Goal: Obtain resource: Download file/media

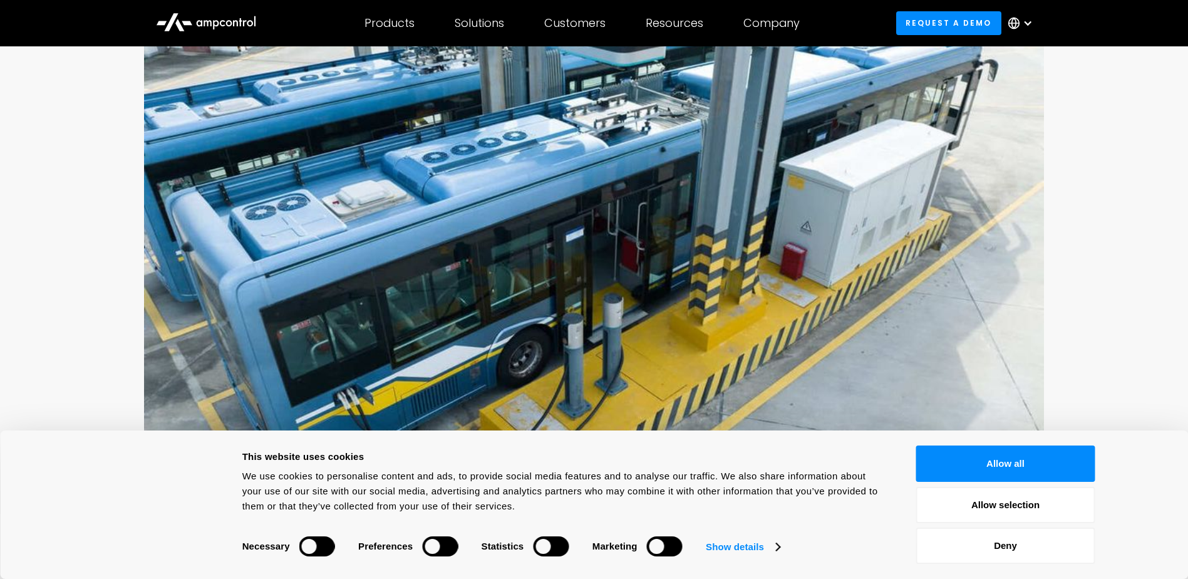
scroll to position [251, 0]
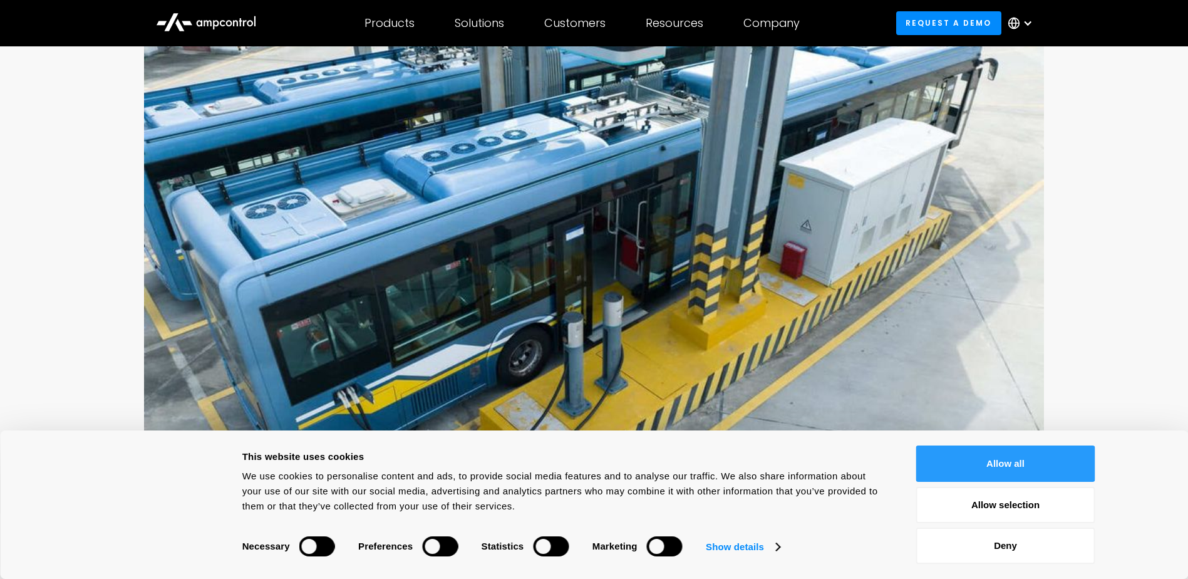
click at [936, 459] on button "Allow all" at bounding box center [1005, 463] width 179 height 36
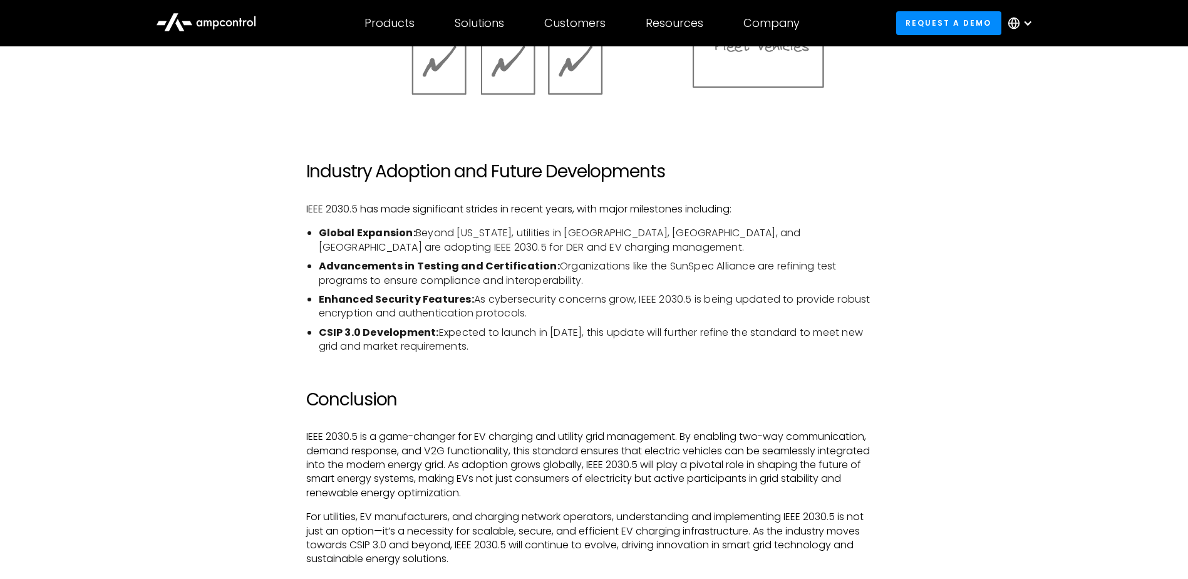
scroll to position [2506, 0]
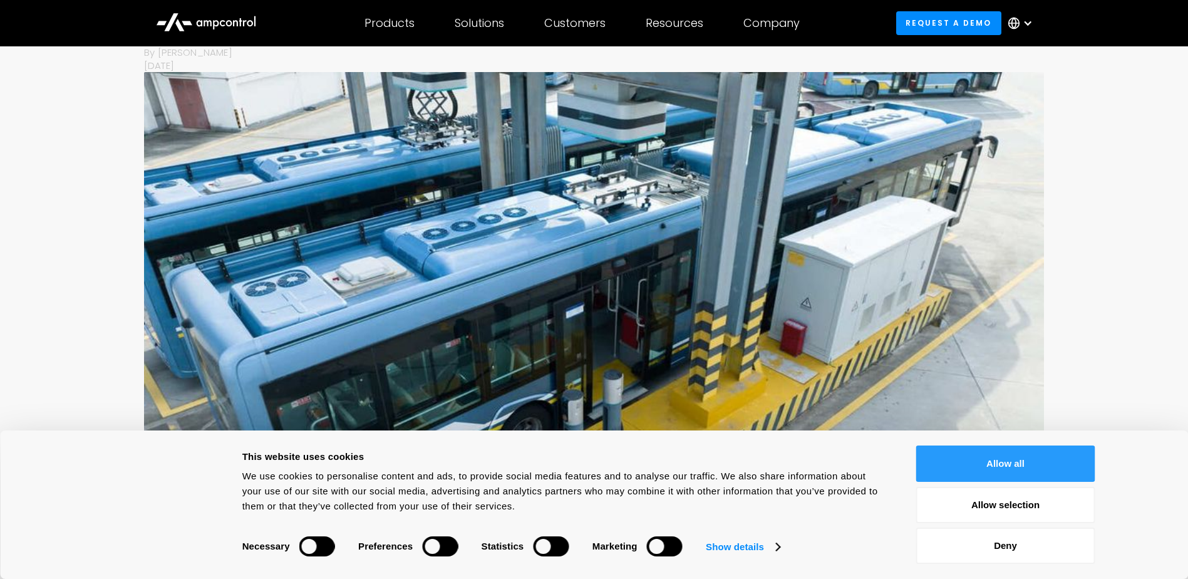
scroll to position [188, 0]
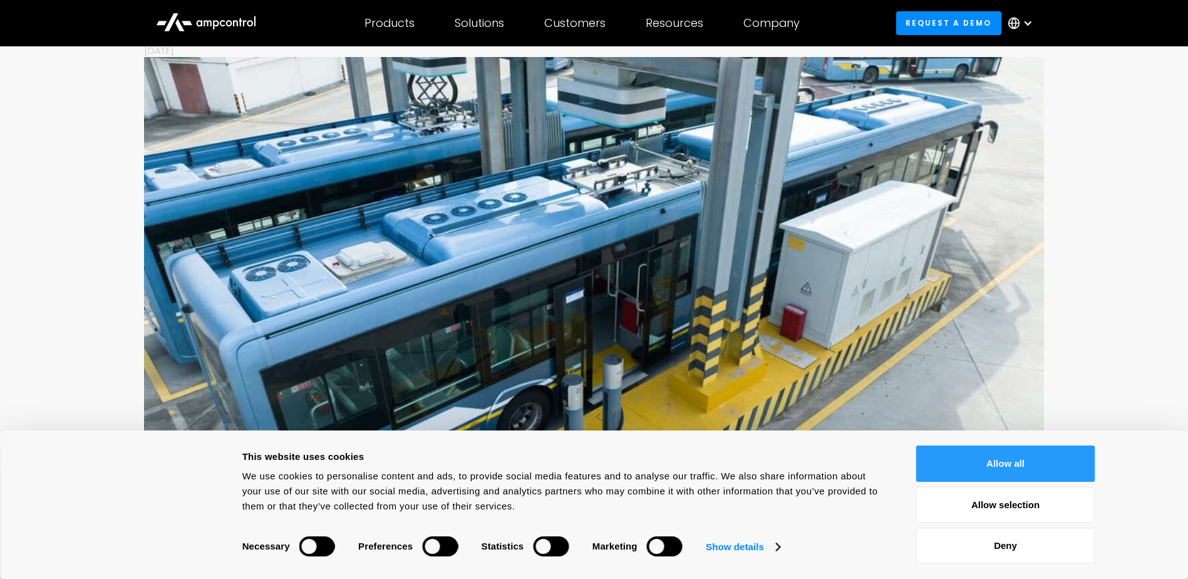
click at [1020, 473] on button "Allow all" at bounding box center [1005, 463] width 179 height 36
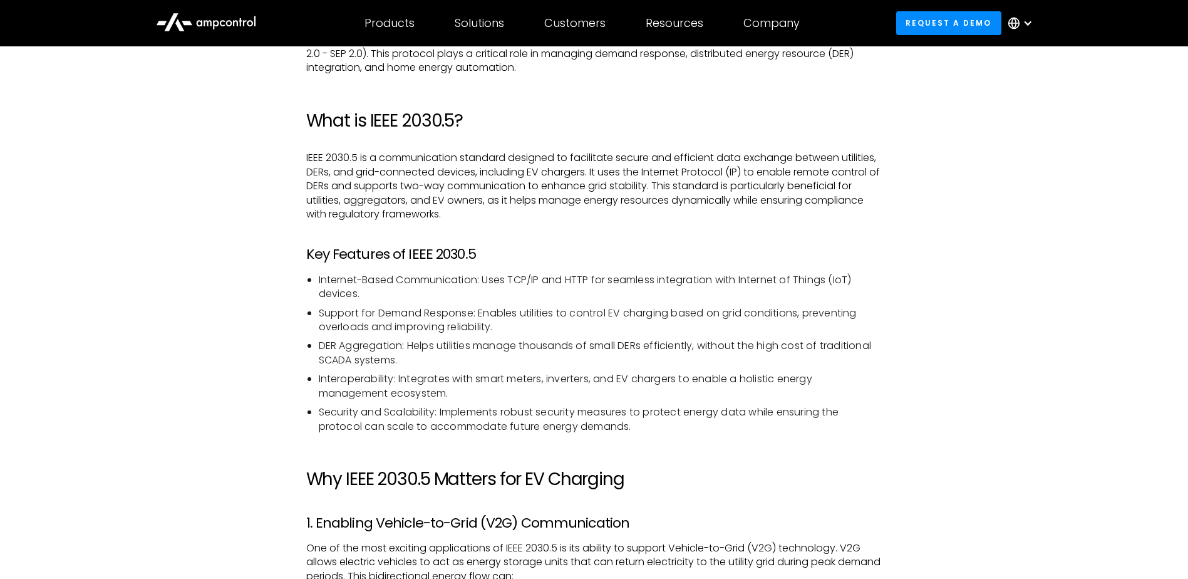
scroll to position [877, 0]
drag, startPoint x: 374, startPoint y: 312, endPoint x: 469, endPoint y: 316, distance: 95.3
click at [469, 316] on li "Support for Demand Response: Enables utilities to control EV charging based on …" at bounding box center [601, 320] width 564 height 28
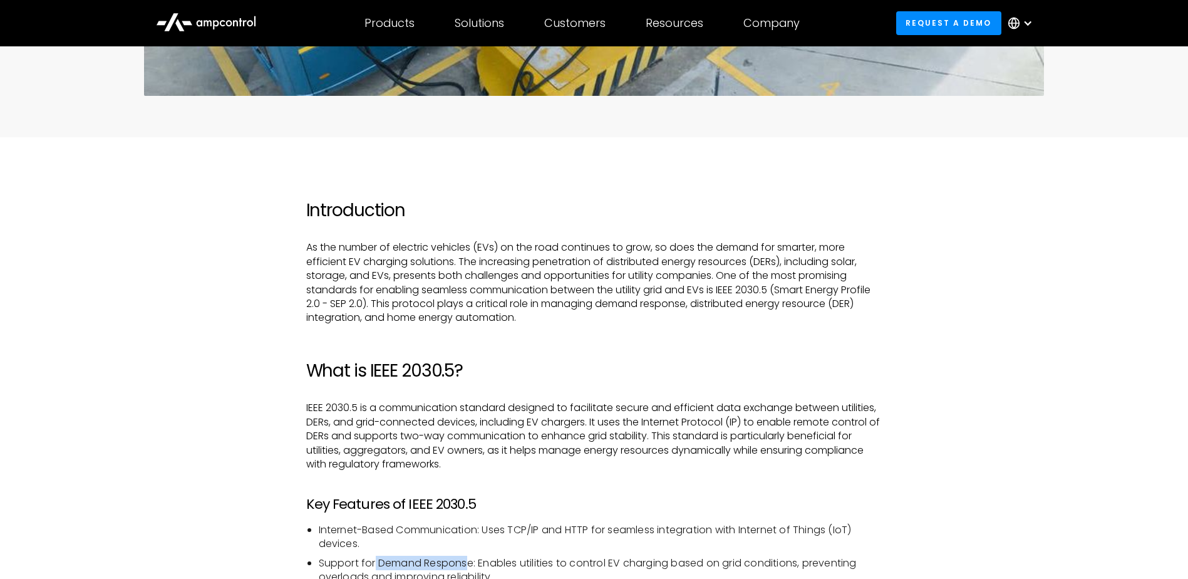
scroll to position [689, 0]
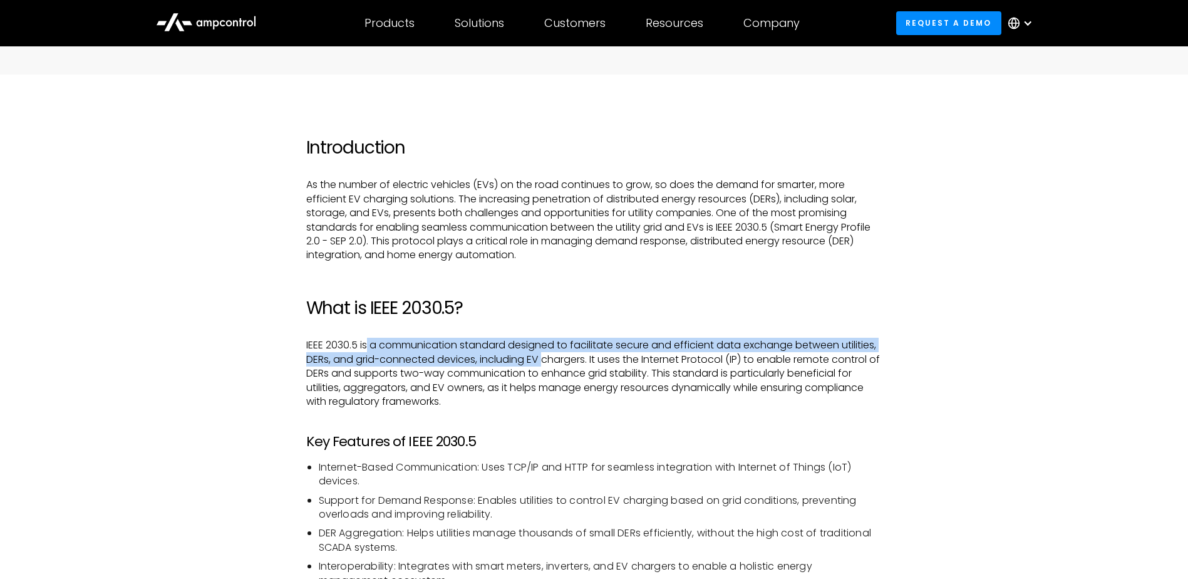
drag, startPoint x: 371, startPoint y: 341, endPoint x: 544, endPoint y: 361, distance: 174.0
click at [544, 361] on p "IEEE 2030.5 is a communication standard designed to facilitate secure and effic…" at bounding box center [594, 373] width 576 height 70
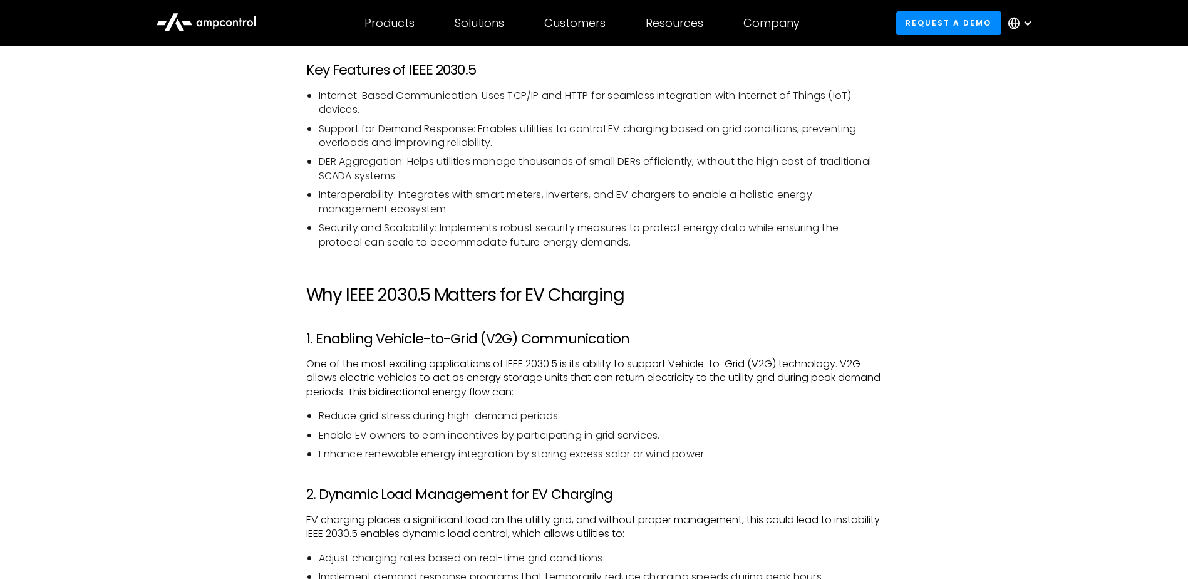
scroll to position [1065, 0]
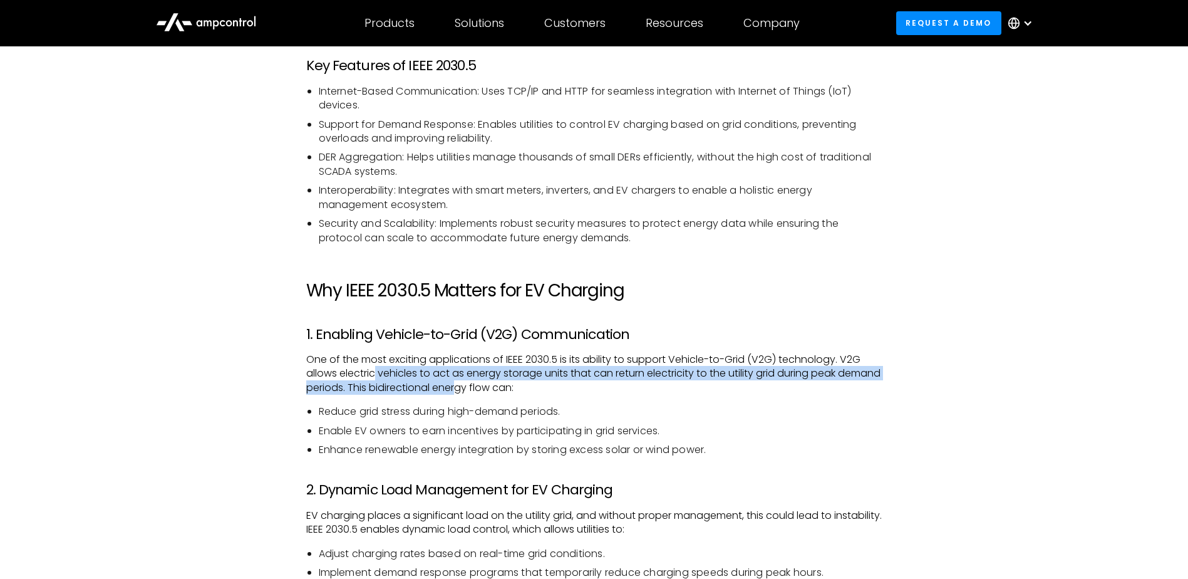
drag, startPoint x: 376, startPoint y: 376, endPoint x: 503, endPoint y: 381, distance: 127.2
click at [503, 381] on p "One of the most exciting applications of IEEE 2030.5 is its ability to support …" at bounding box center [594, 374] width 576 height 42
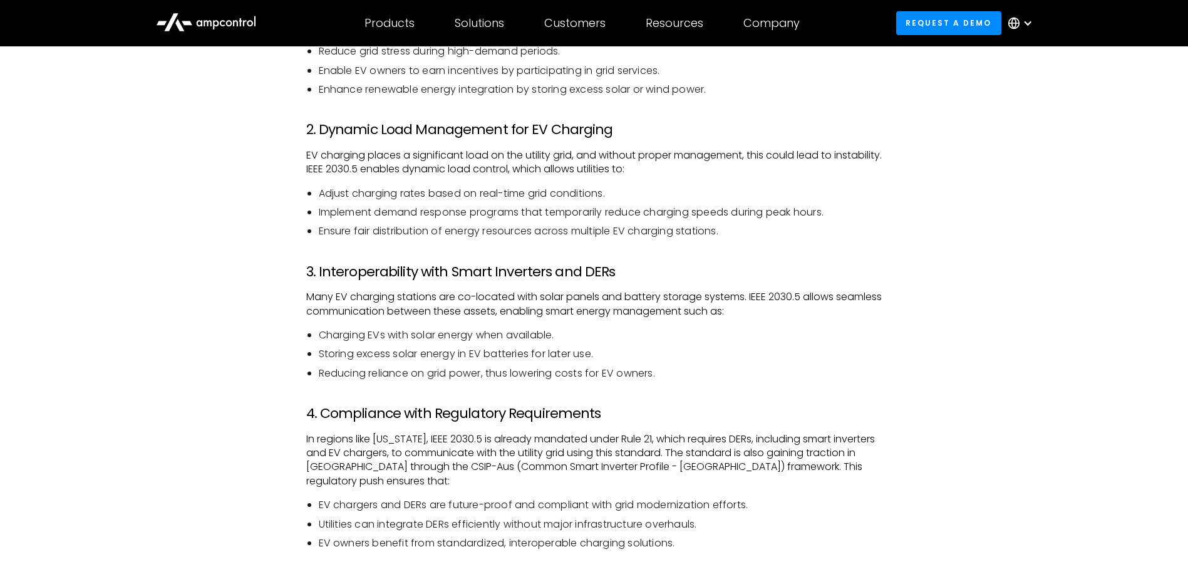
scroll to position [1441, 0]
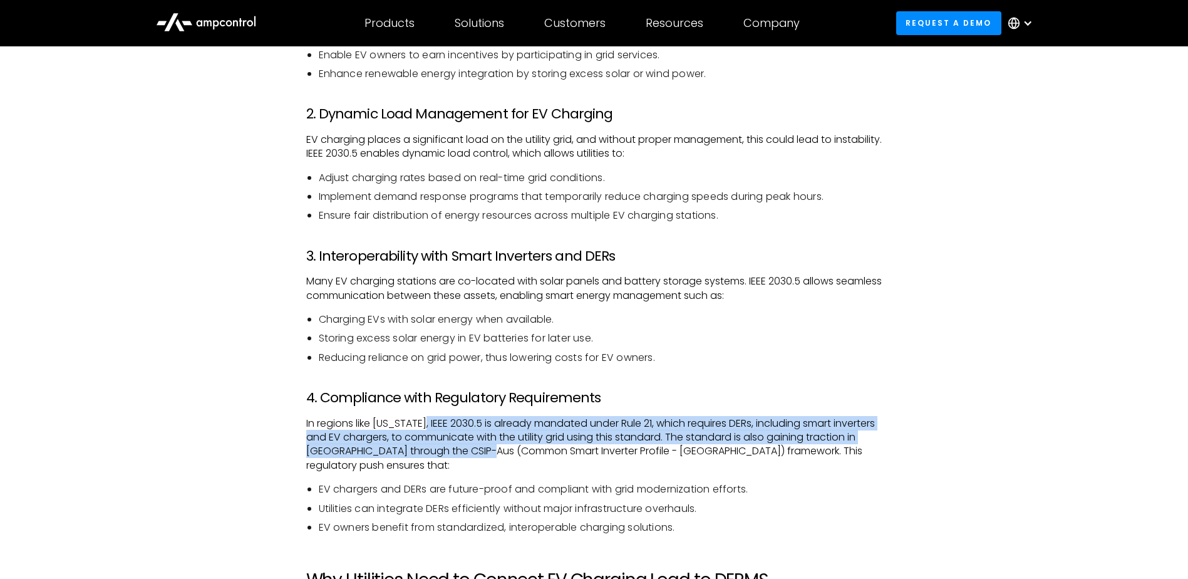
drag, startPoint x: 423, startPoint y: 423, endPoint x: 537, endPoint y: 450, distance: 117.1
click at [537, 450] on p "In regions like California, IEEE 2030.5 is already mandated under Rule 21, whic…" at bounding box center [594, 445] width 576 height 56
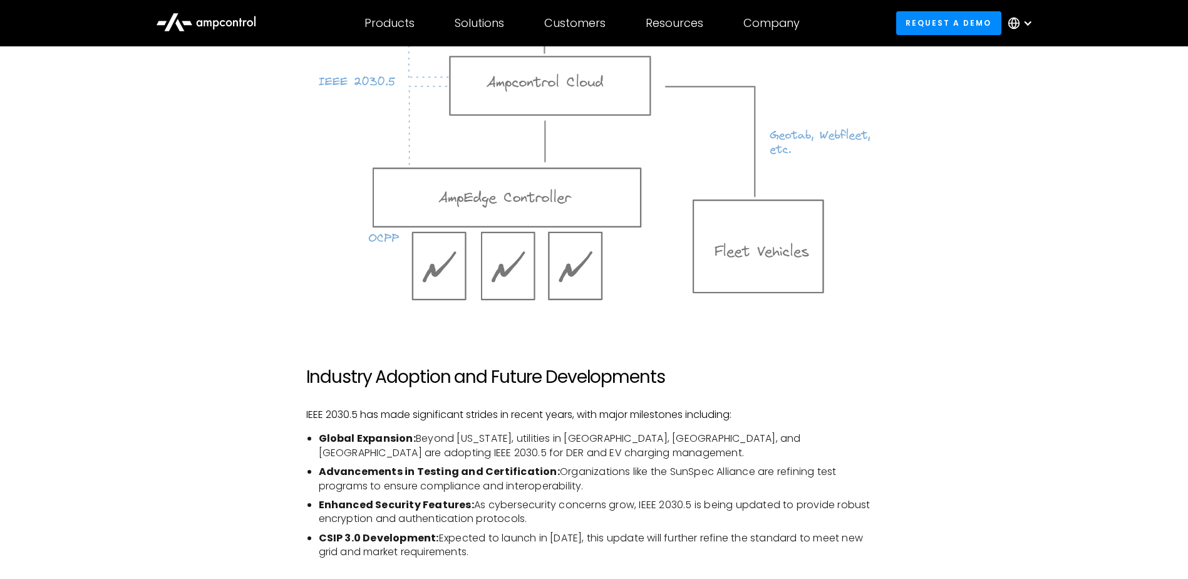
scroll to position [2255, 0]
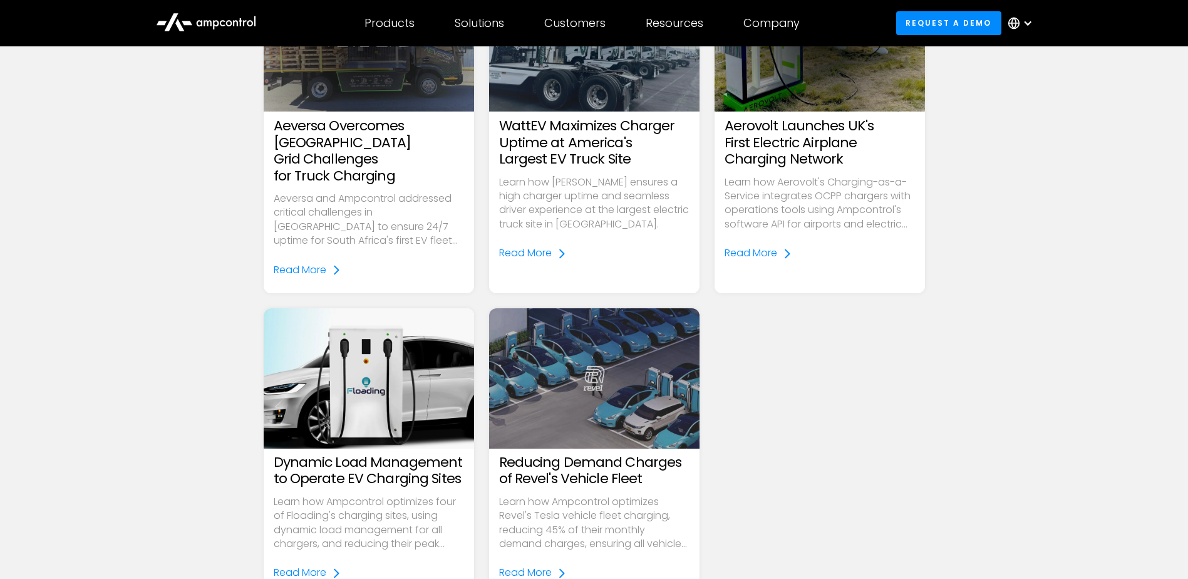
scroll to position [1629, 0]
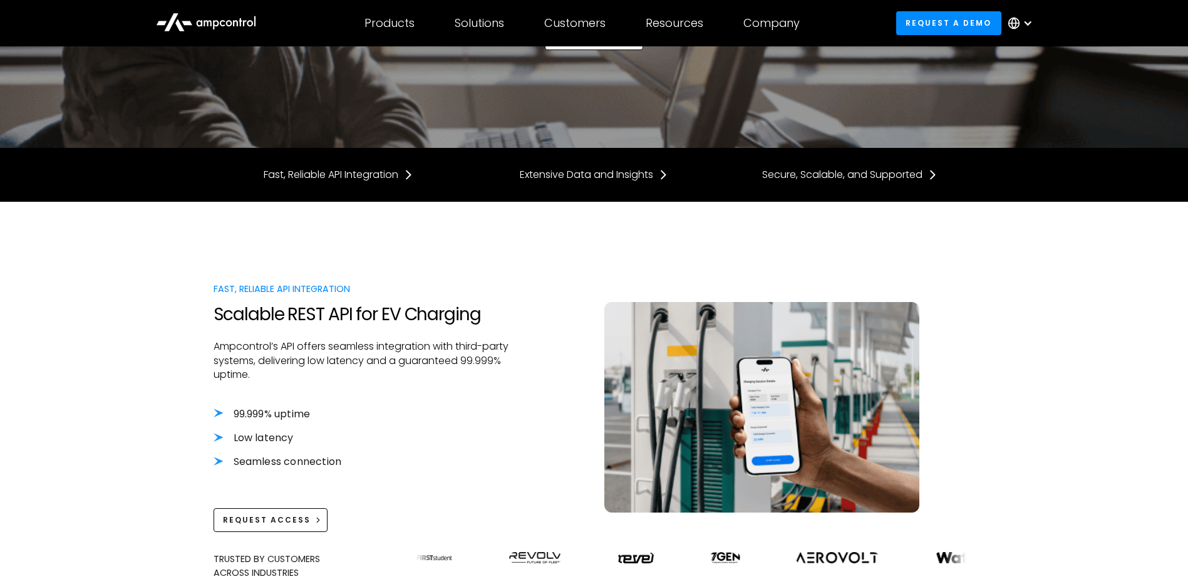
scroll to position [251, 0]
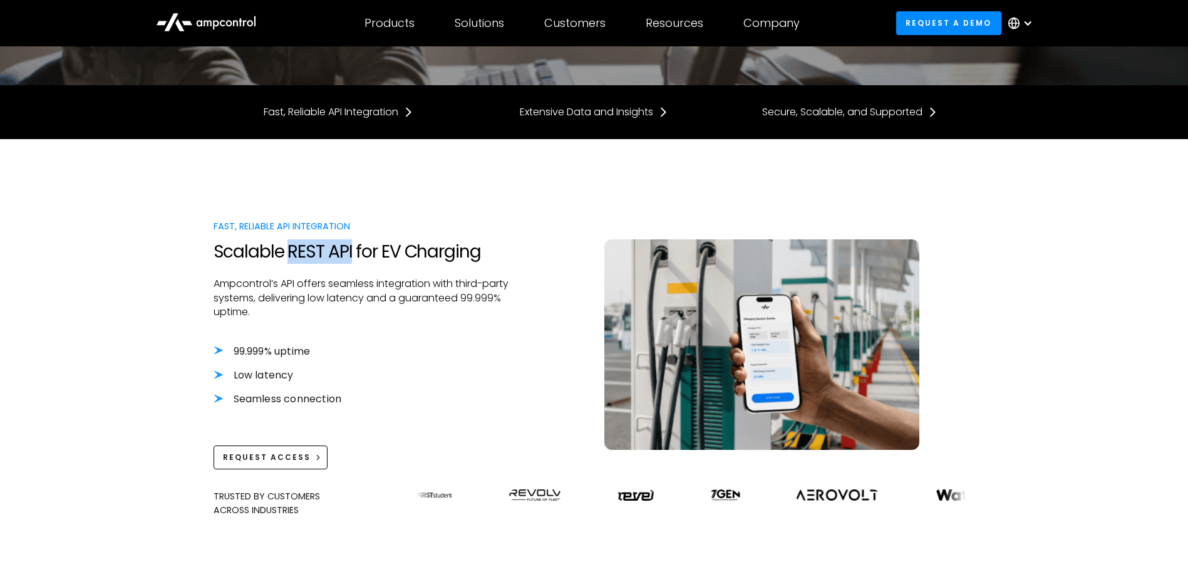
drag, startPoint x: 290, startPoint y: 252, endPoint x: 353, endPoint y: 251, distance: 62.7
click at [353, 251] on h2 "Scalable REST API for EV Charging" at bounding box center [362, 251] width 297 height 21
copy h2 "REST API"
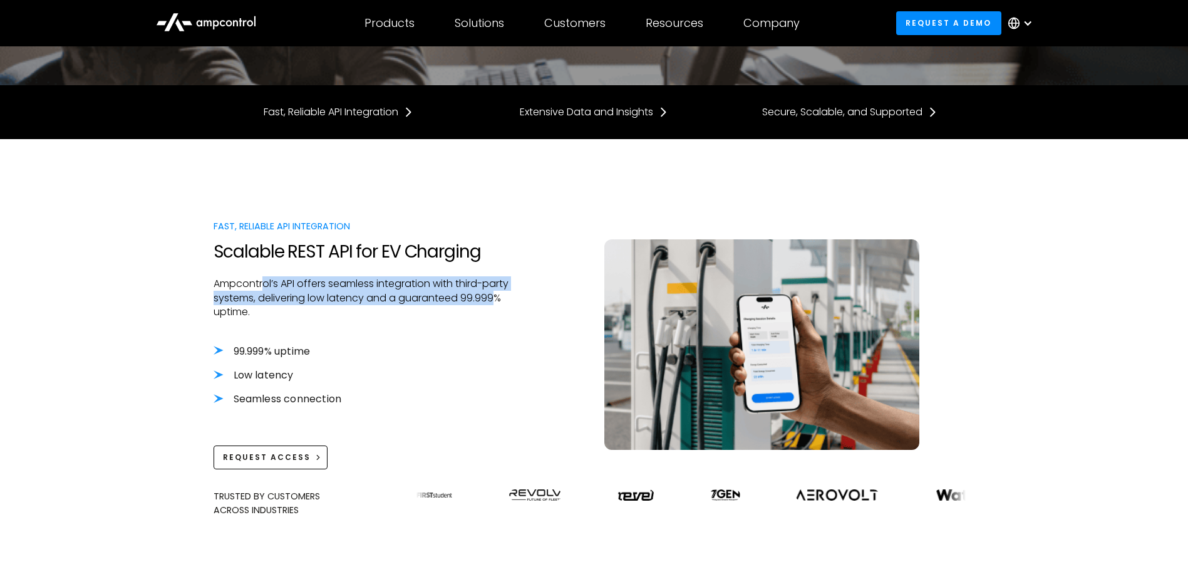
drag, startPoint x: 264, startPoint y: 284, endPoint x: 250, endPoint y: 316, distance: 35.6
click at [250, 316] on p "Ampcontrol’s API offers seamless integration with third-party systems, deliveri…" at bounding box center [362, 298] width 297 height 42
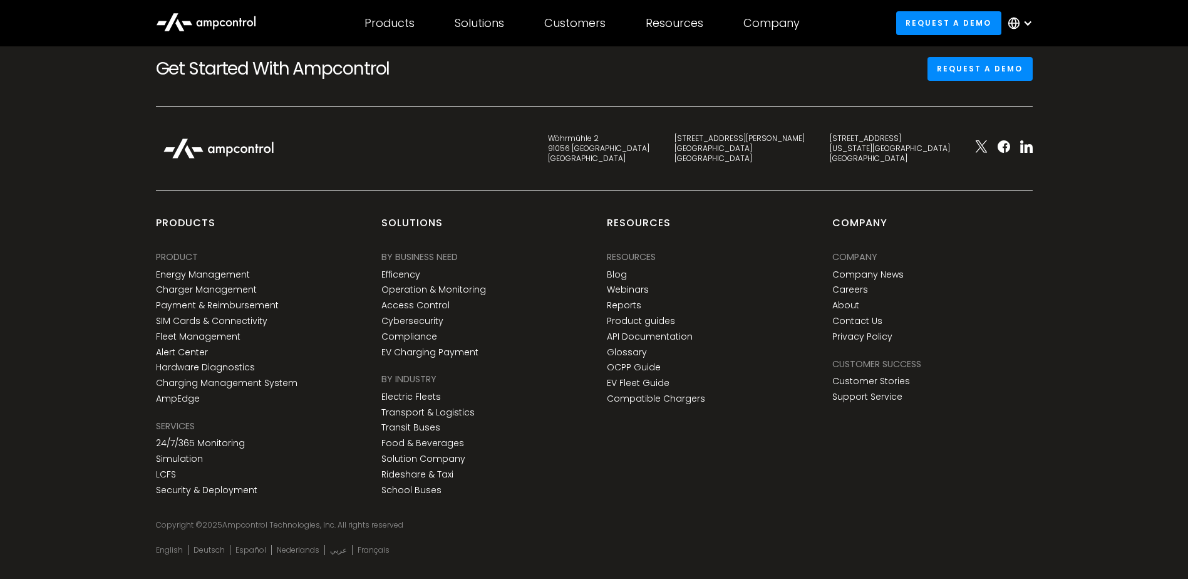
scroll to position [3257, 0]
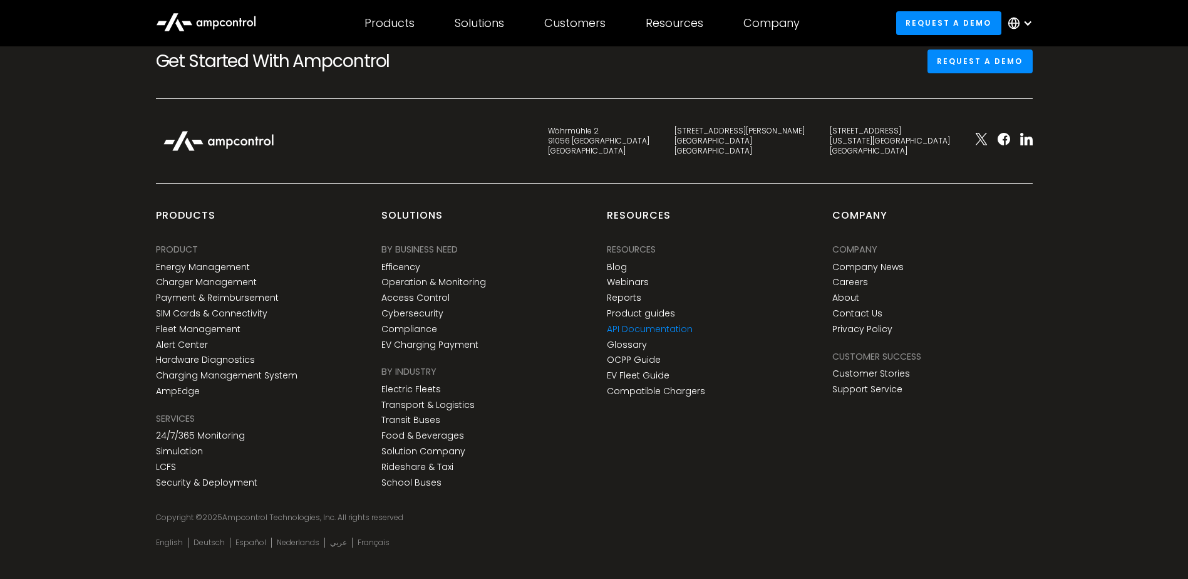
click at [661, 329] on link "API Documentation" at bounding box center [650, 329] width 86 height 11
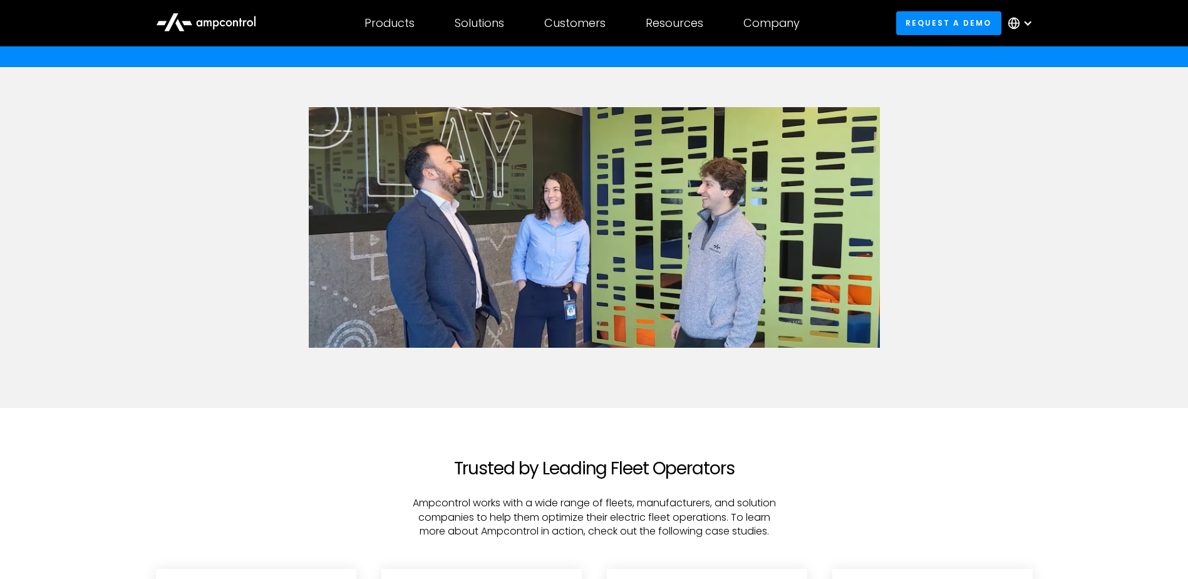
scroll to position [1754, 0]
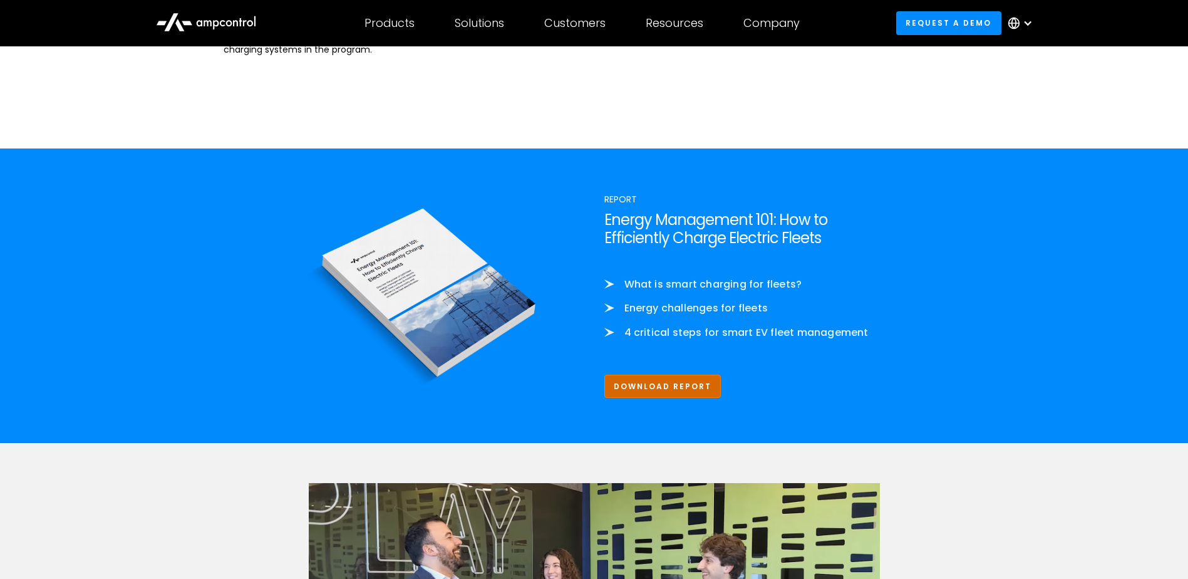
click at [666, 383] on link "Download Report" at bounding box center [662, 386] width 117 height 23
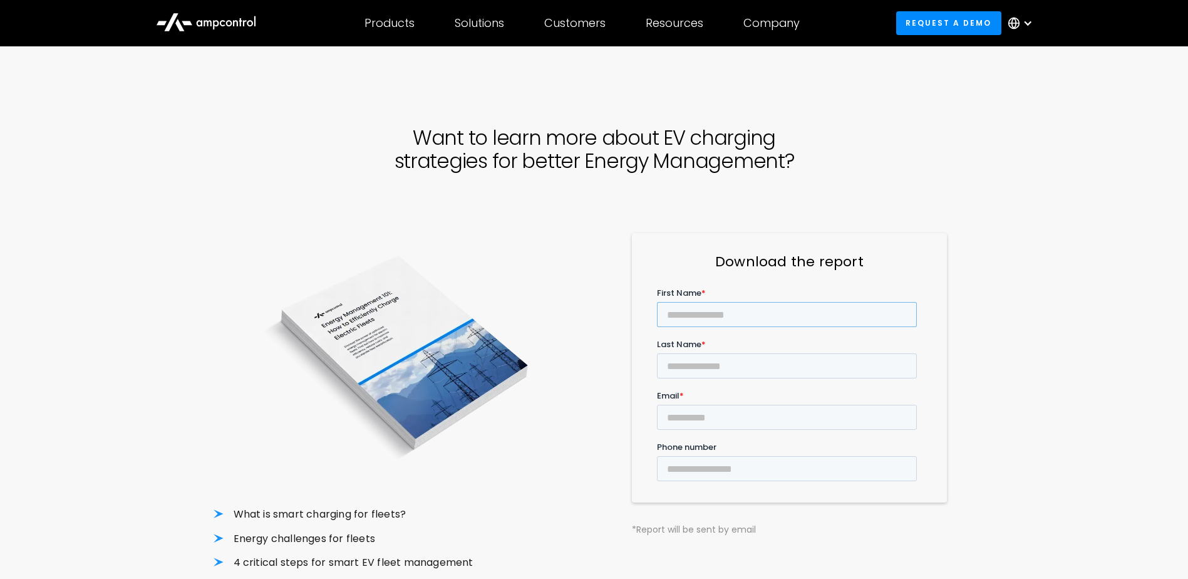
click at [726, 312] on input "First Name *" at bounding box center [786, 314] width 260 height 25
type input "******"
click at [816, 353] on input "Last Name *" at bounding box center [786, 365] width 260 height 25
type input "********"
click at [742, 405] on input "Email *" at bounding box center [786, 417] width 260 height 25
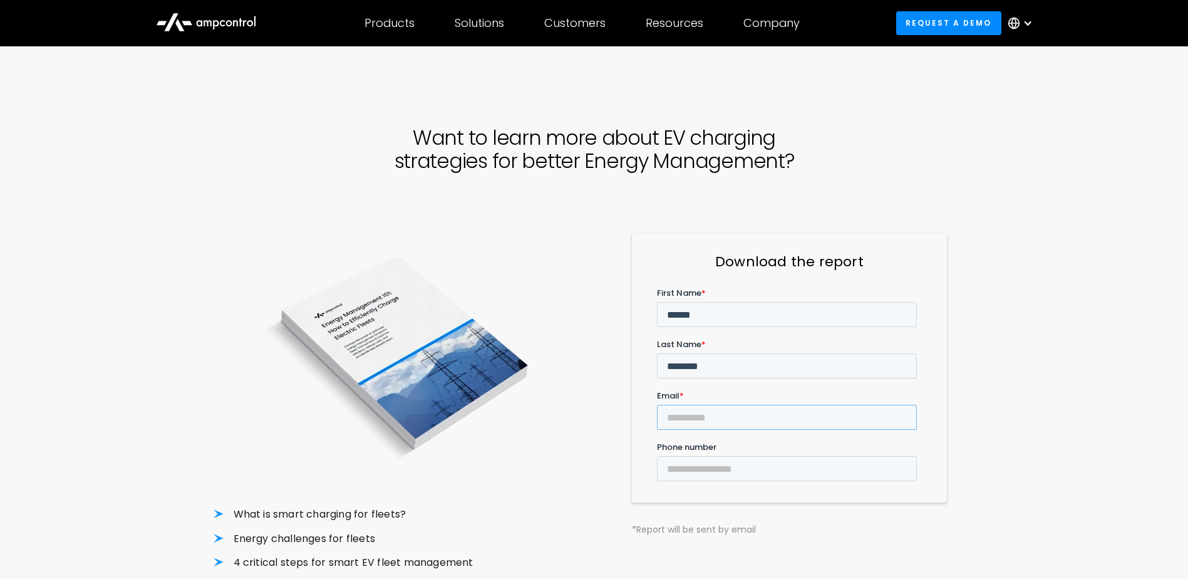
type input "**********"
click at [685, 552] on input "******" at bounding box center [680, 564] width 49 height 24
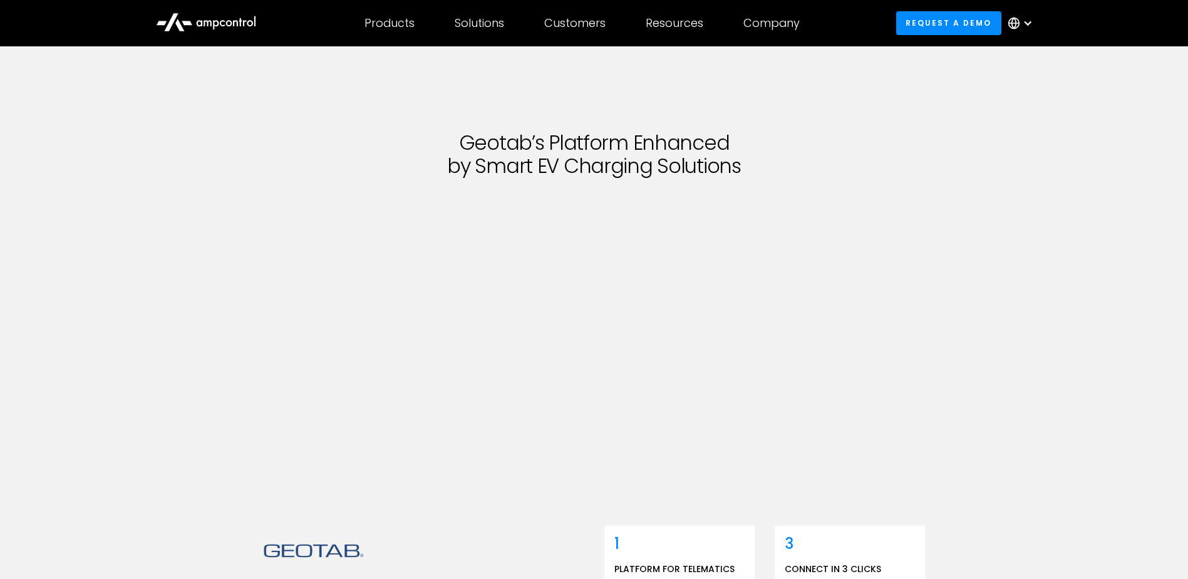
click at [1033, 19] on div at bounding box center [1024, 23] width 44 height 38
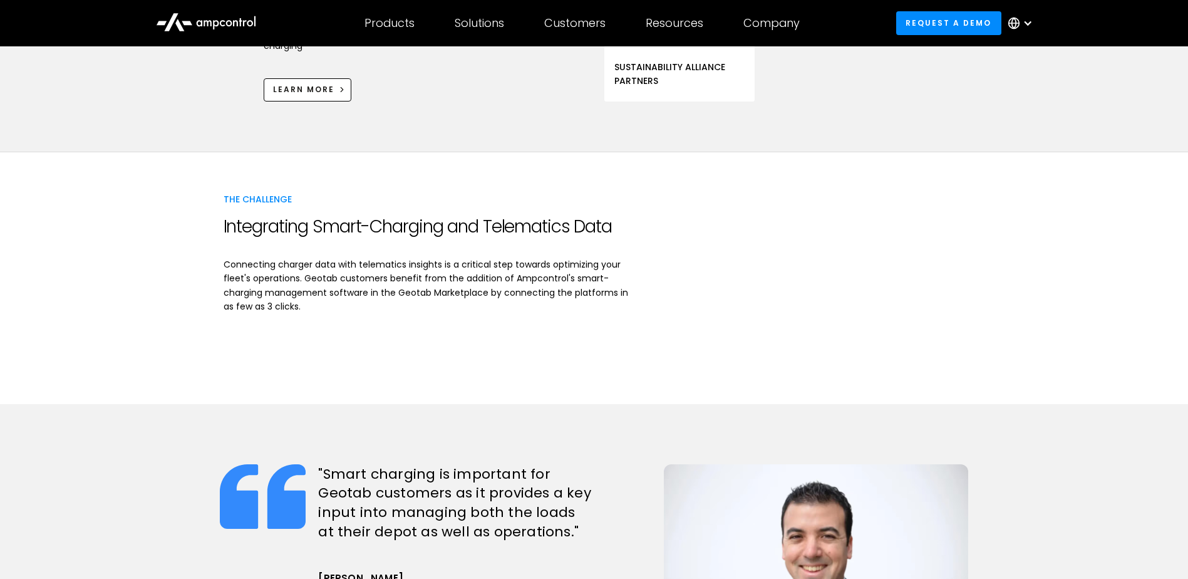
scroll to position [626, 0]
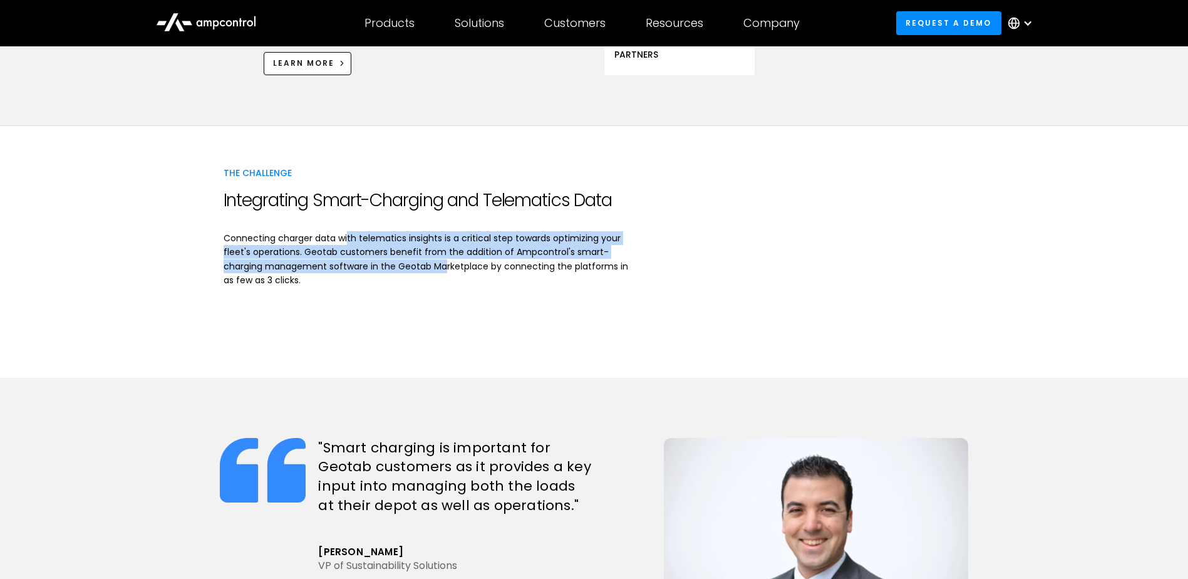
drag, startPoint x: 348, startPoint y: 227, endPoint x: 402, endPoint y: 256, distance: 61.4
click at [402, 256] on p "Connecting charger data with telematics insights is a critical step towards opt…" at bounding box center [432, 259] width 417 height 56
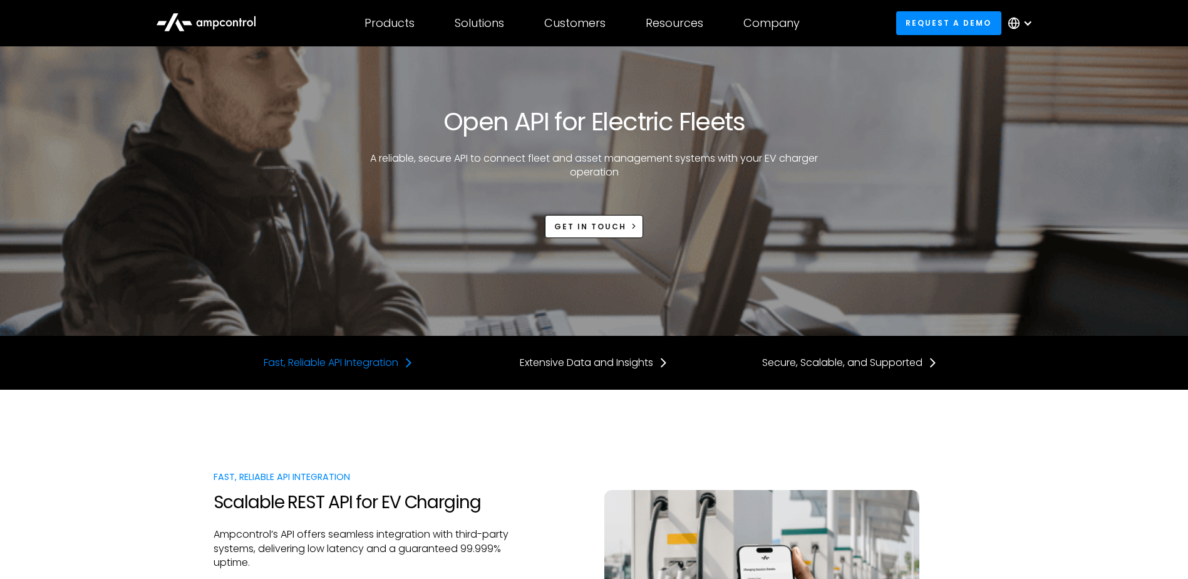
click at [393, 365] on div "Fast, Reliable API Integration" at bounding box center [331, 363] width 135 height 14
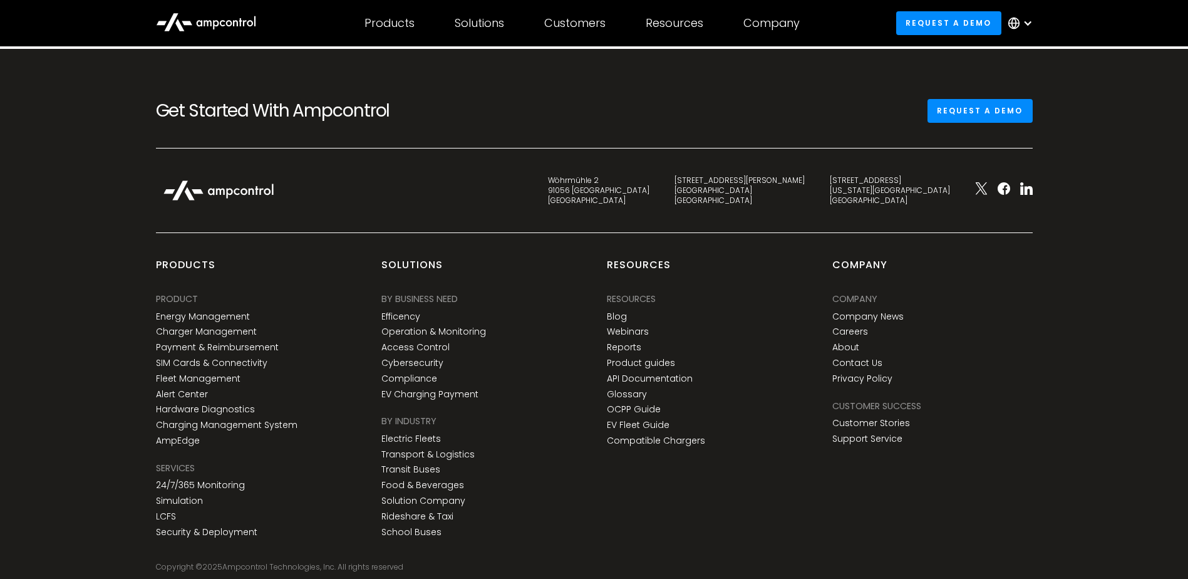
scroll to position [3208, 0]
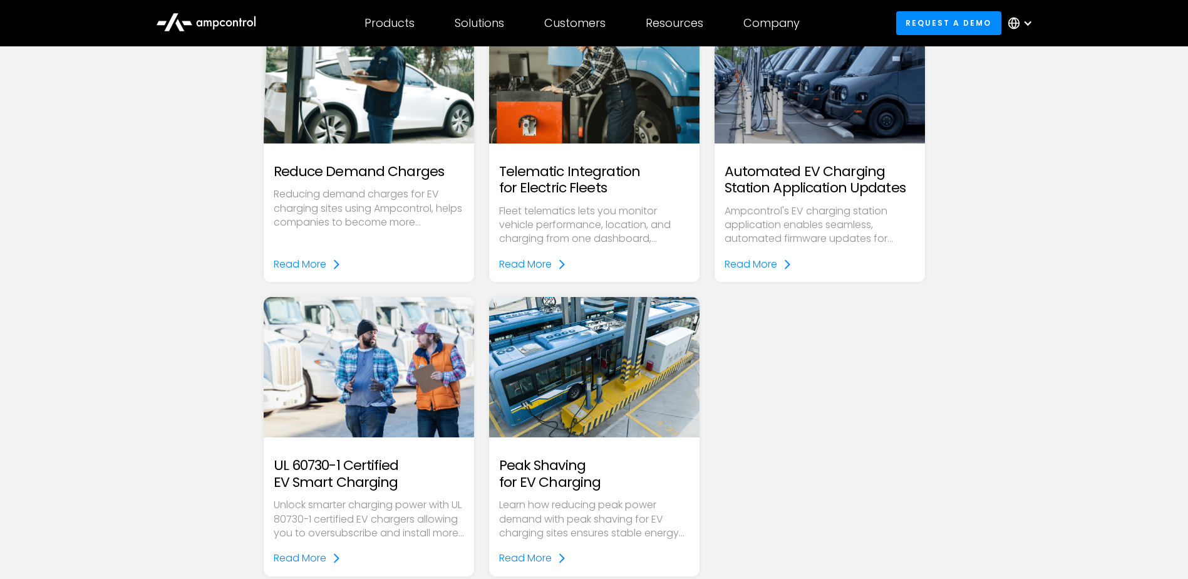
scroll to position [5387, 0]
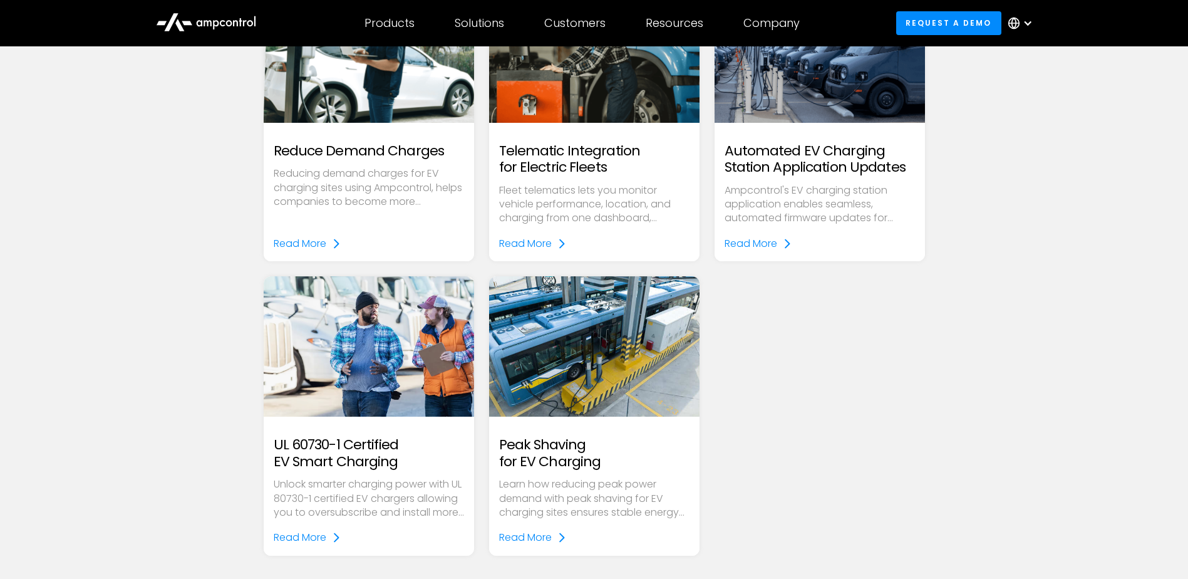
click at [303, 479] on p "Unlock smarter charging power with UL 80730-1 certified EV chargers allowing yo…" at bounding box center [369, 498] width 190 height 42
click at [304, 466] on h2 "UL 60730-1 Certified EV Smart Charging" at bounding box center [369, 453] width 190 height 33
click at [294, 535] on div "Read More" at bounding box center [300, 537] width 53 height 16
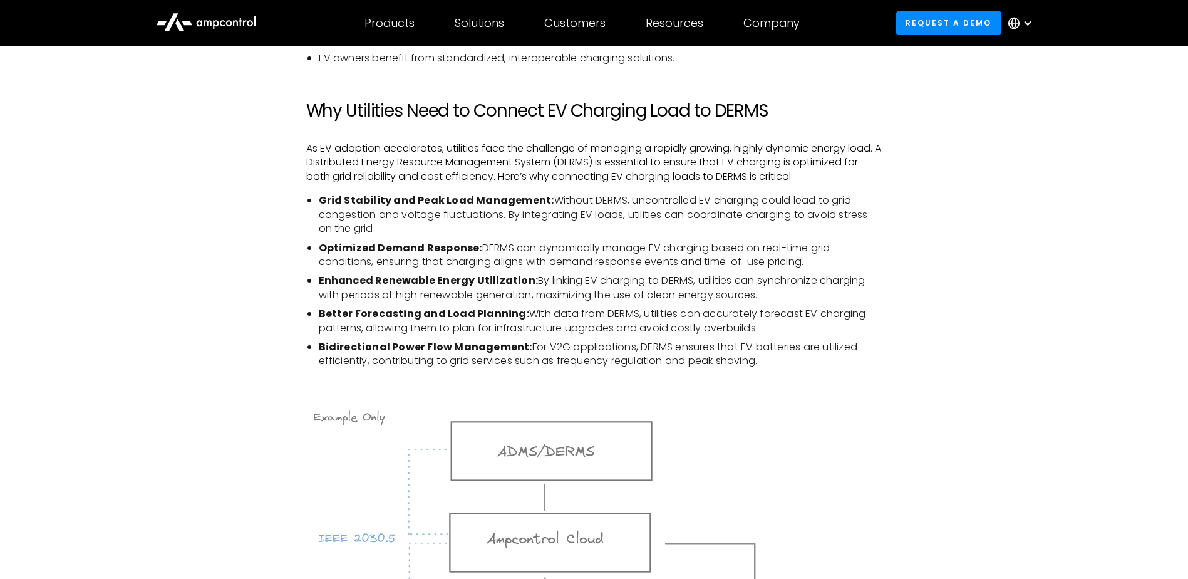
scroll to position [1691, 0]
